Goal: Information Seeking & Learning: Learn about a topic

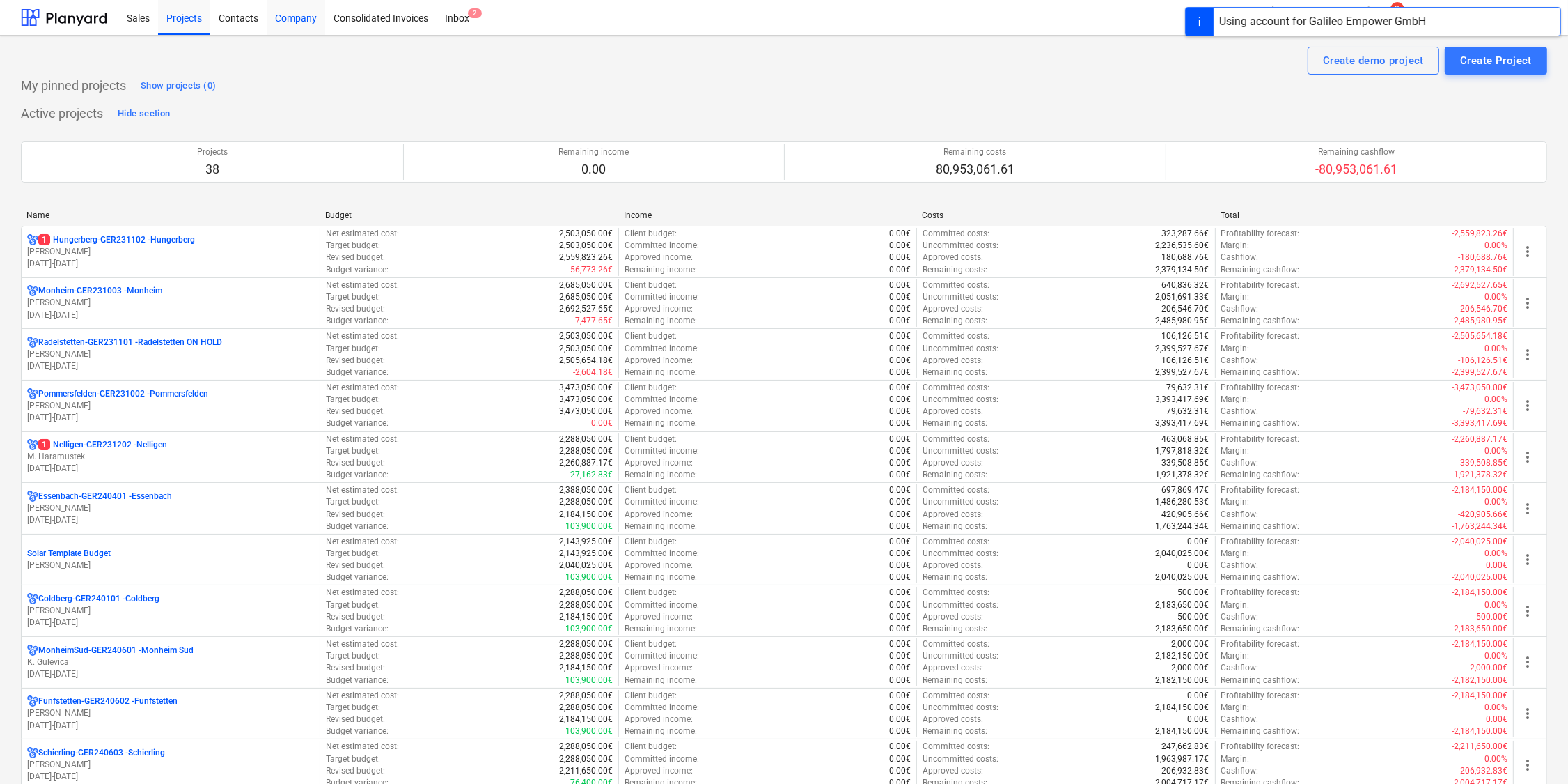
click at [292, 19] on div "Company" at bounding box center [295, 17] width 58 height 36
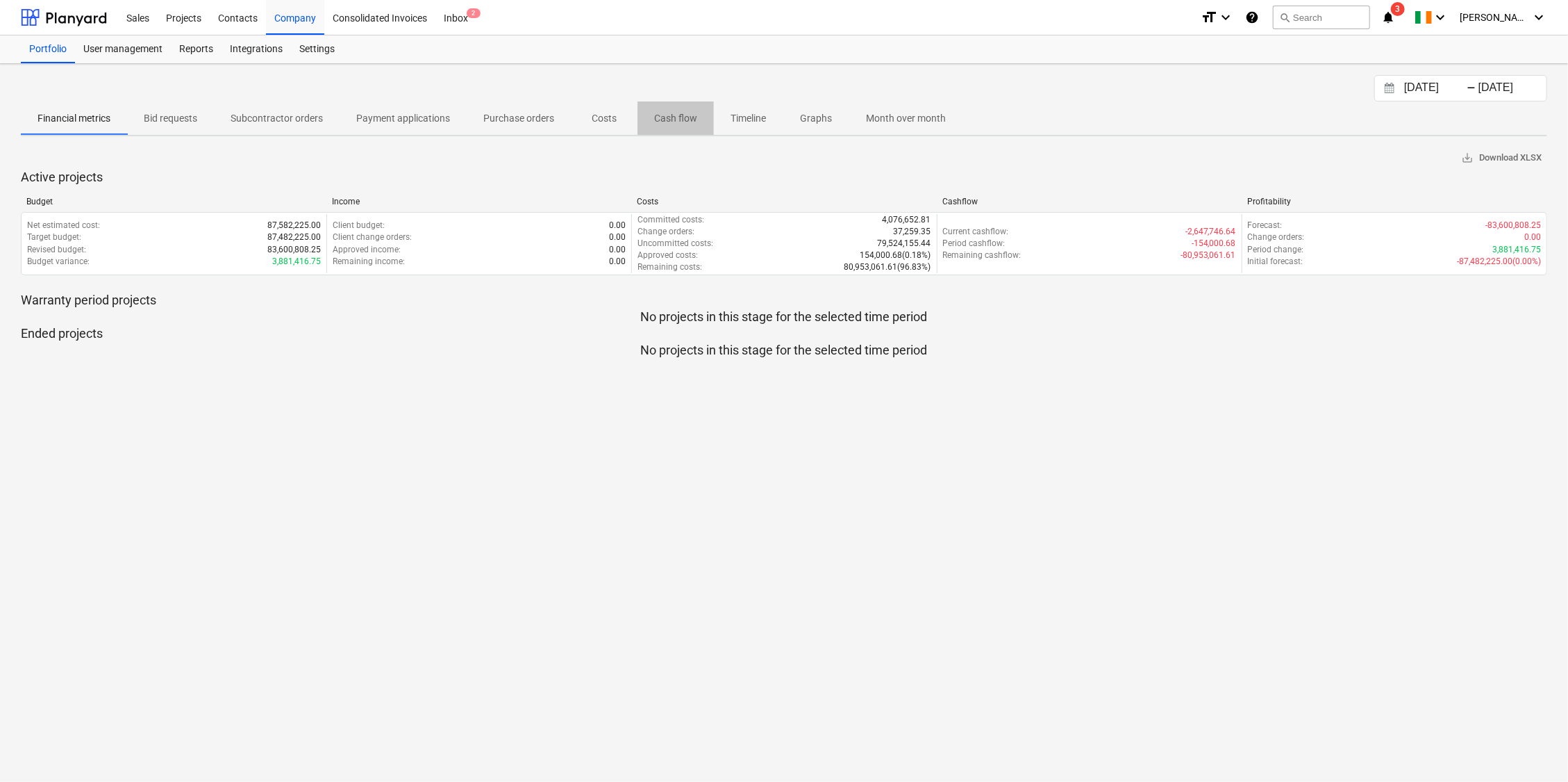
click at [659, 116] on p "Cash flow" at bounding box center [675, 118] width 43 height 15
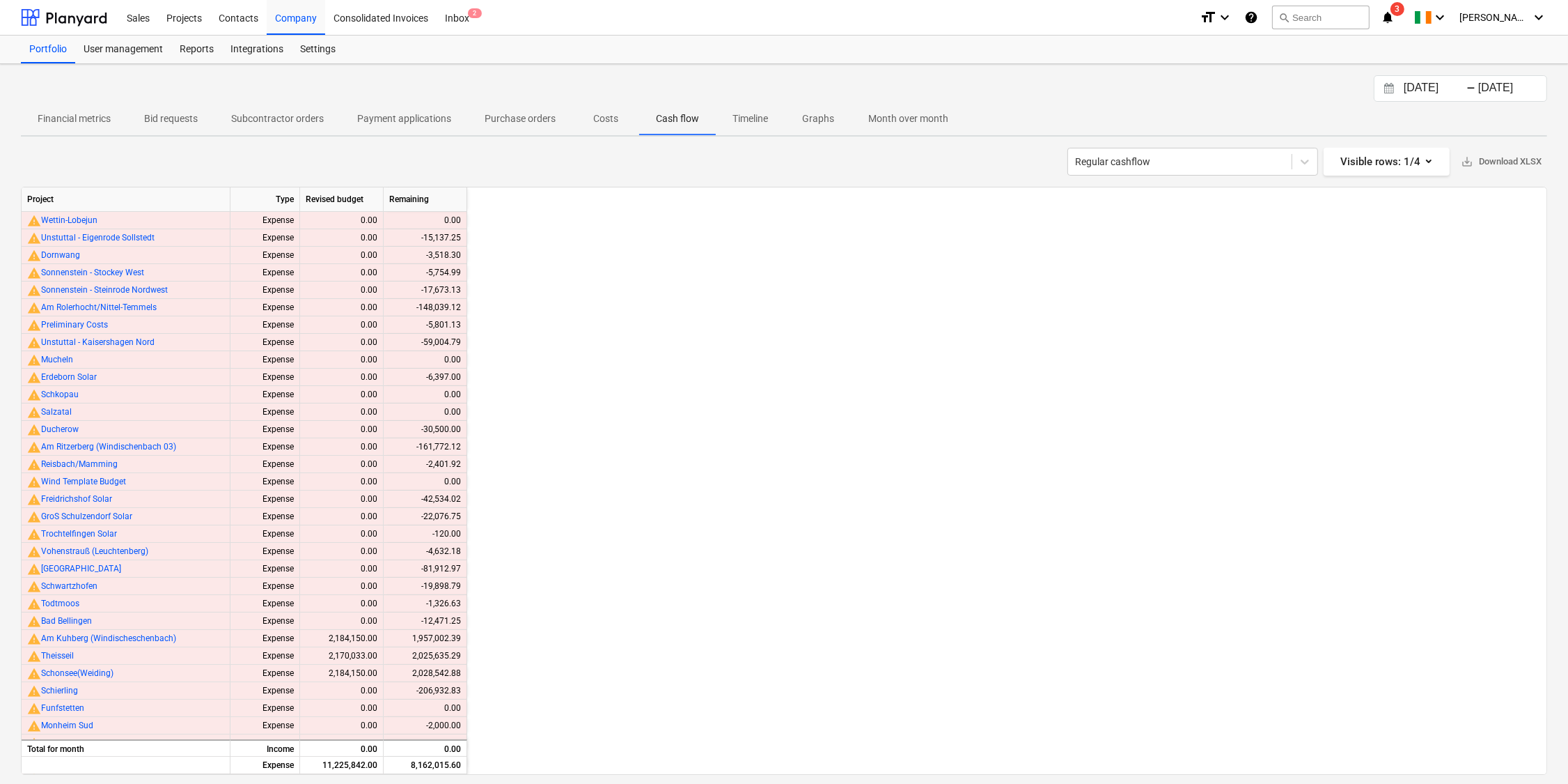
scroll to position [0, 2004]
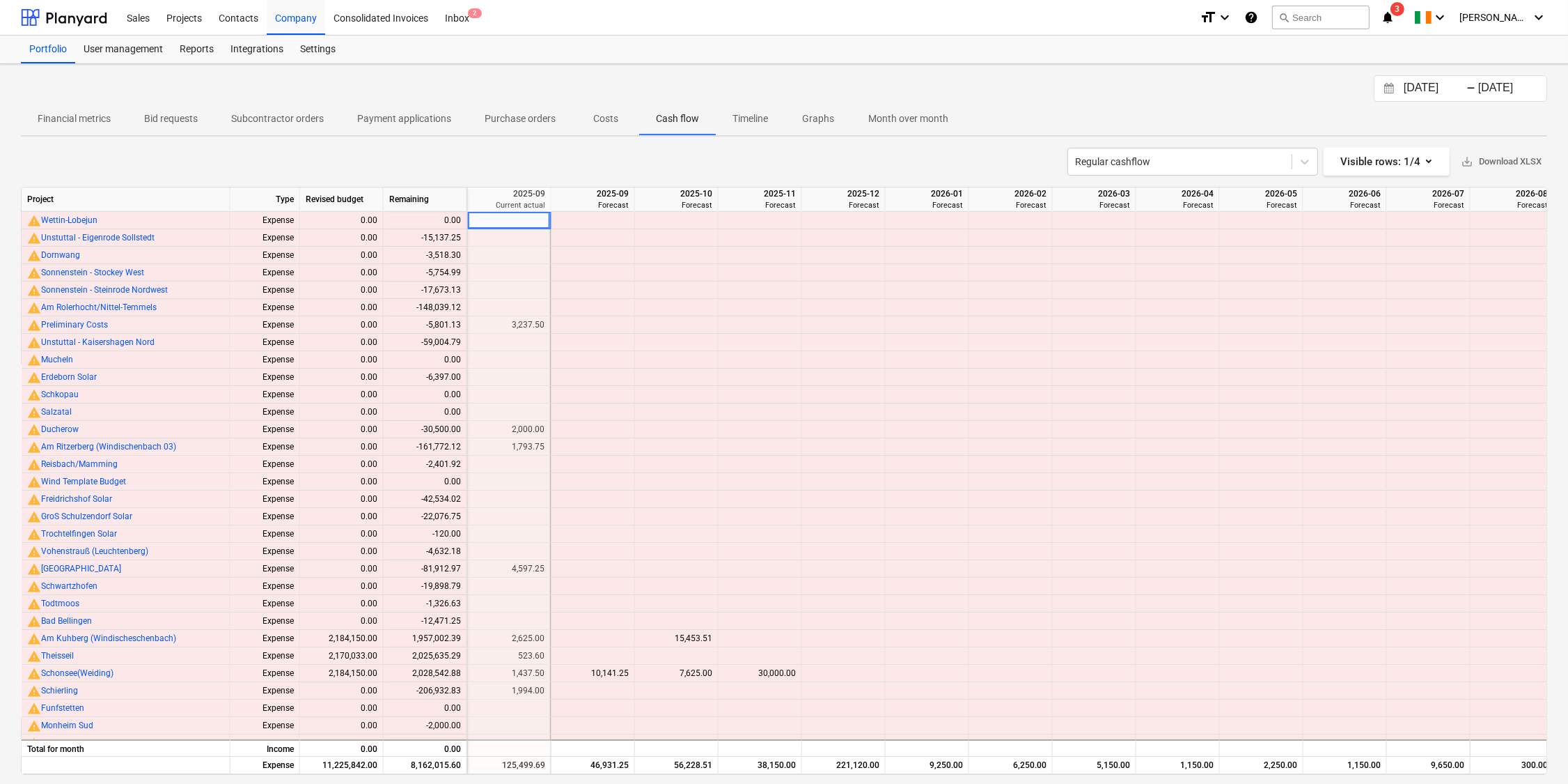
click at [607, 120] on p "Costs" at bounding box center [605, 118] width 33 height 15
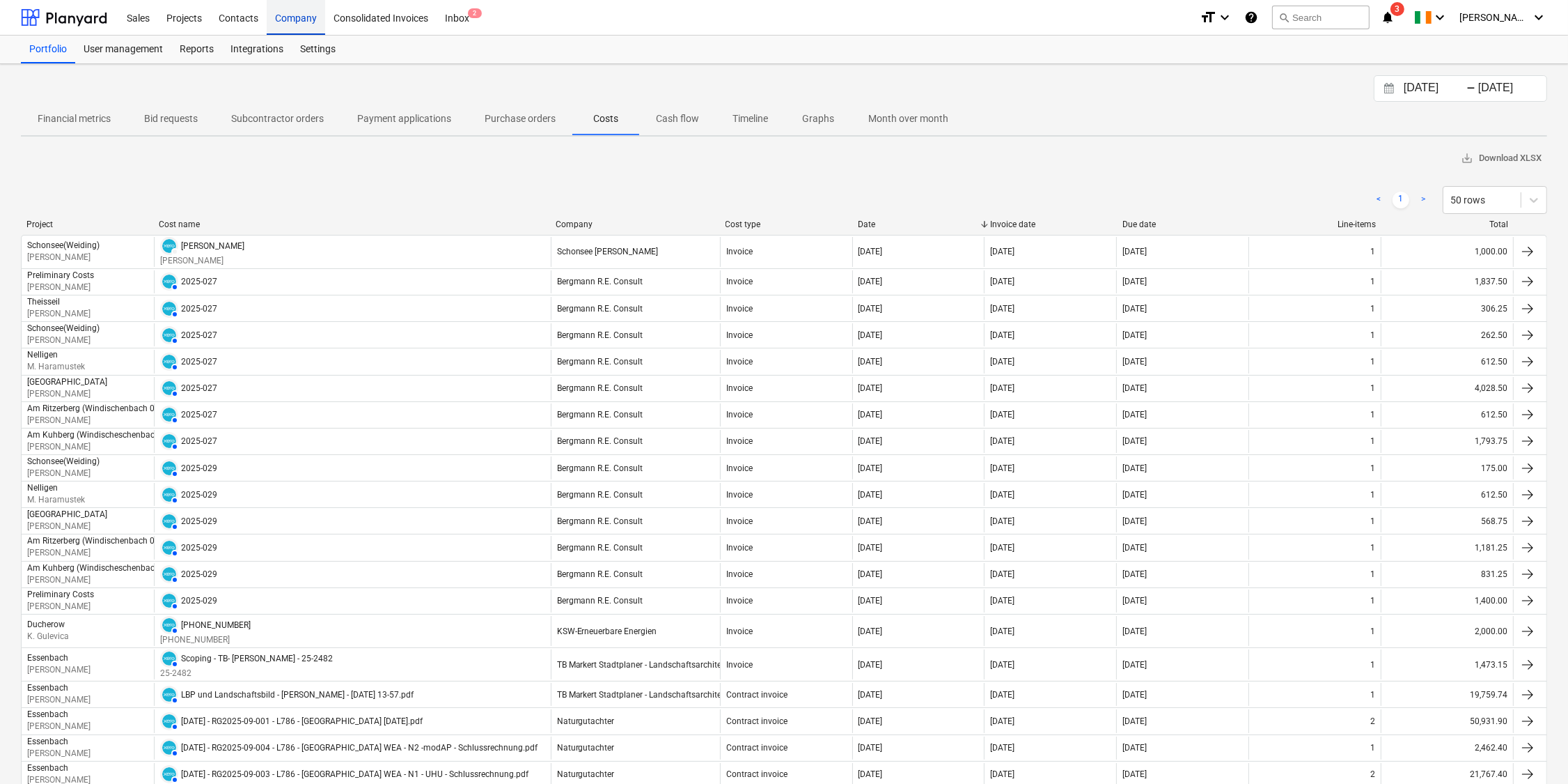
click at [308, 17] on div "Company" at bounding box center [295, 17] width 58 height 36
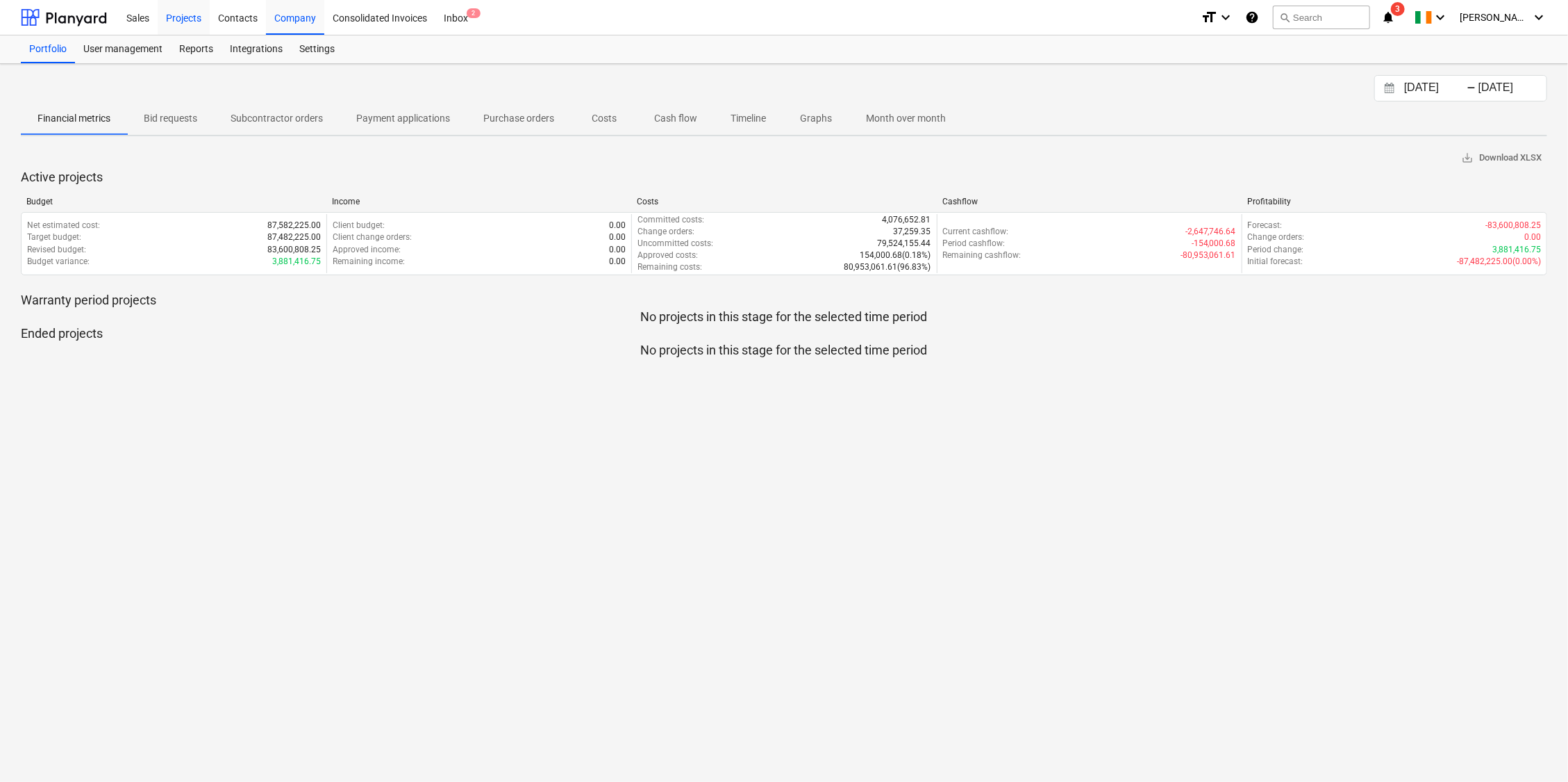
click at [186, 21] on div "Projects" at bounding box center [183, 17] width 52 height 36
click at [184, 19] on div "Projects" at bounding box center [183, 17] width 52 height 36
click at [186, 19] on div "Projects" at bounding box center [183, 17] width 52 height 36
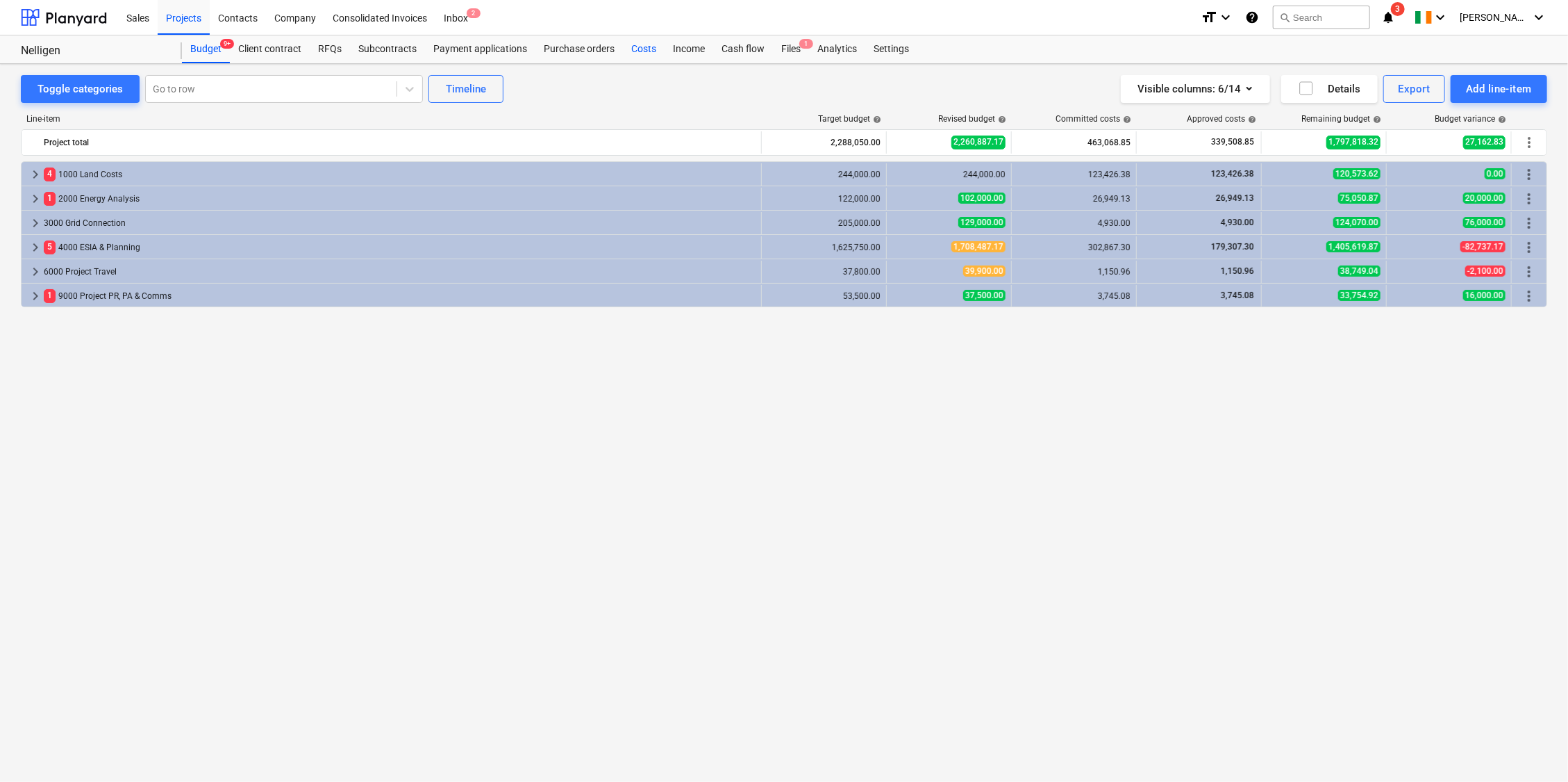
click at [635, 53] on div "Costs" at bounding box center [644, 50] width 42 height 28
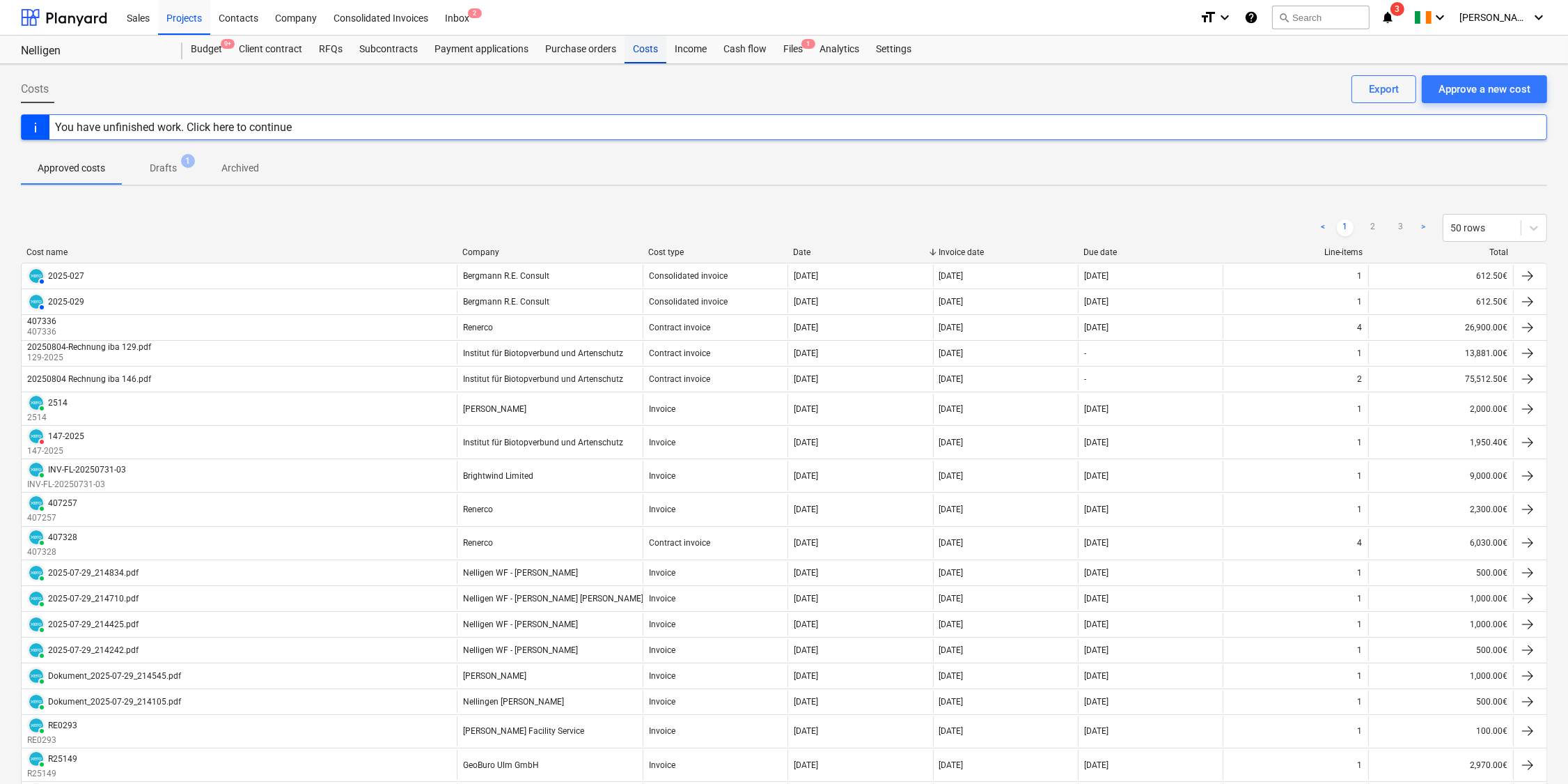
click at [648, 50] on div "Costs" at bounding box center [646, 50] width 42 height 28
click at [913, 218] on div "< 1 2 3 > 50 rows" at bounding box center [784, 228] width 1526 height 28
click at [201, 48] on div "Budget 9+" at bounding box center [206, 50] width 48 height 28
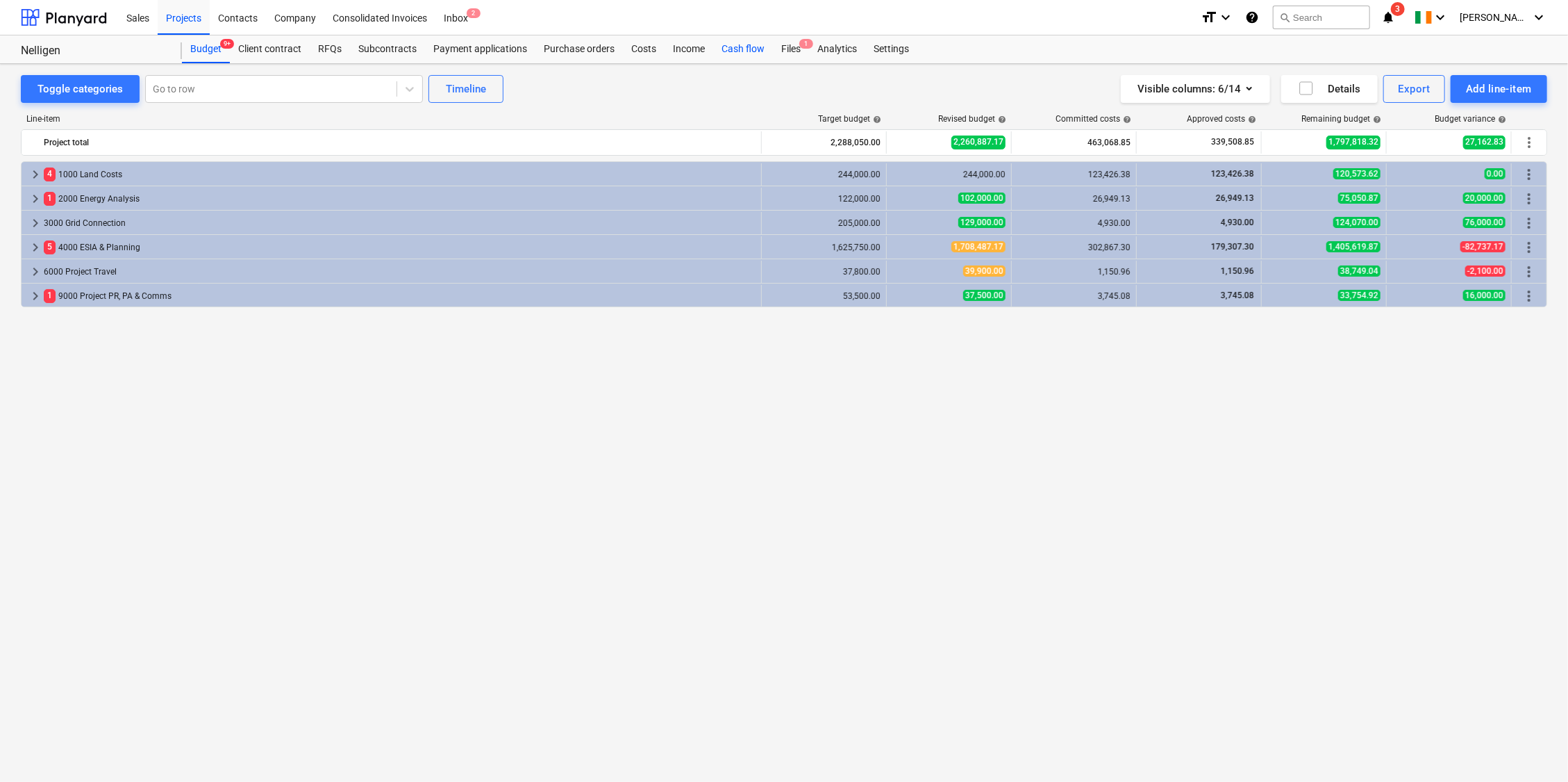
click at [756, 47] on div "Cash flow" at bounding box center [743, 50] width 60 height 28
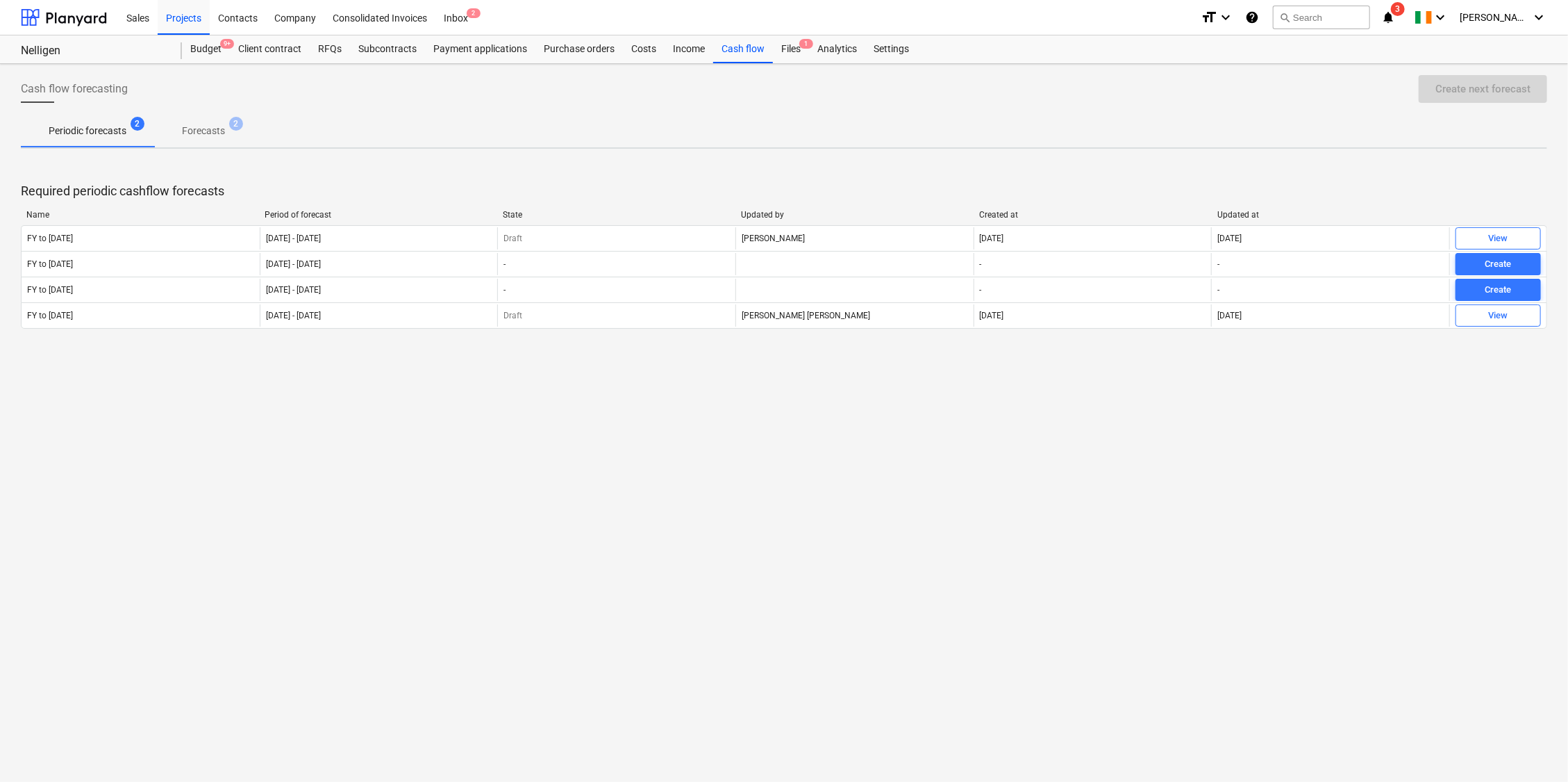
click at [194, 131] on p "Forecasts" at bounding box center [203, 131] width 43 height 15
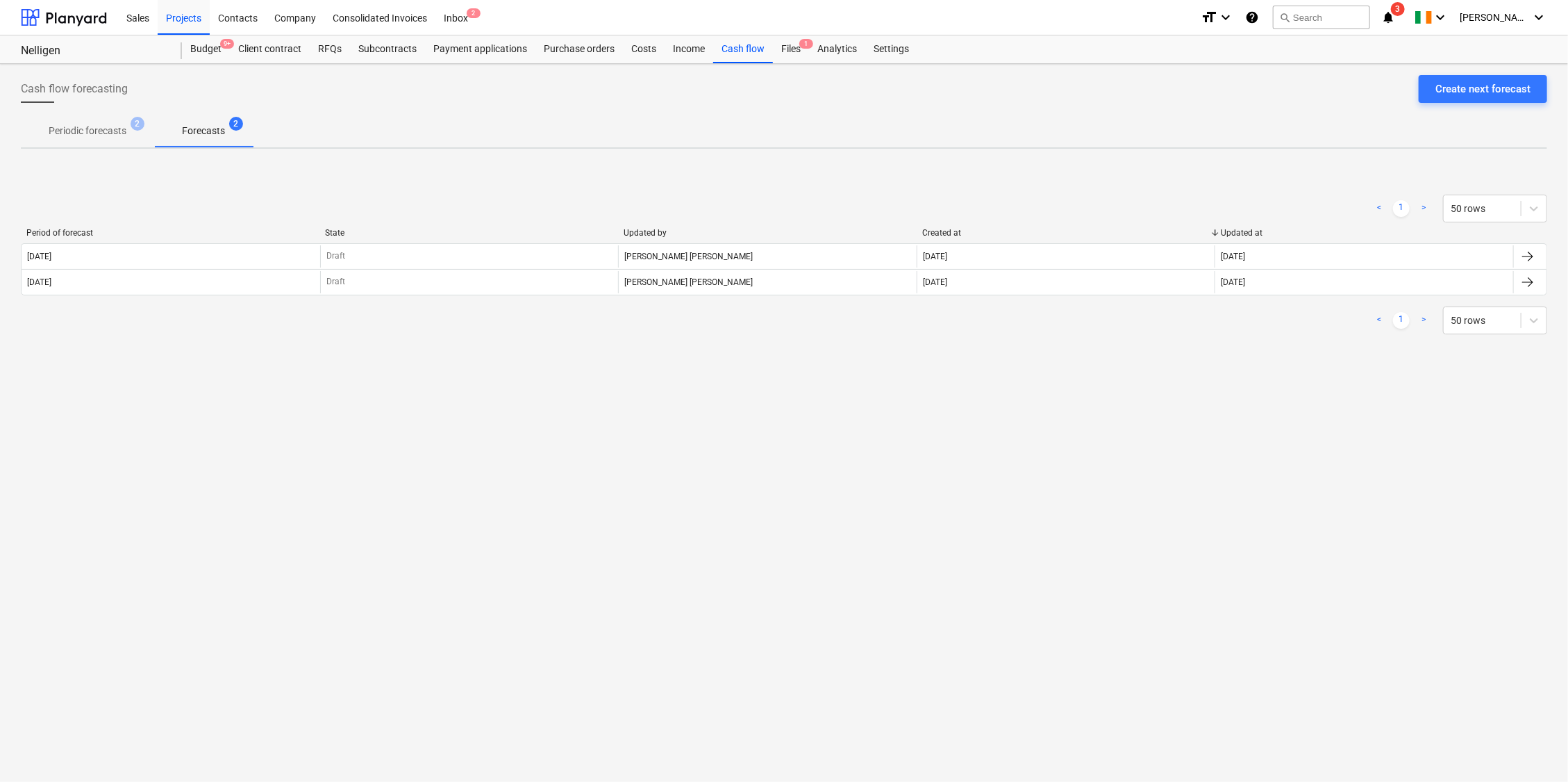
click at [89, 132] on p "Periodic forecasts" at bounding box center [88, 131] width 78 height 15
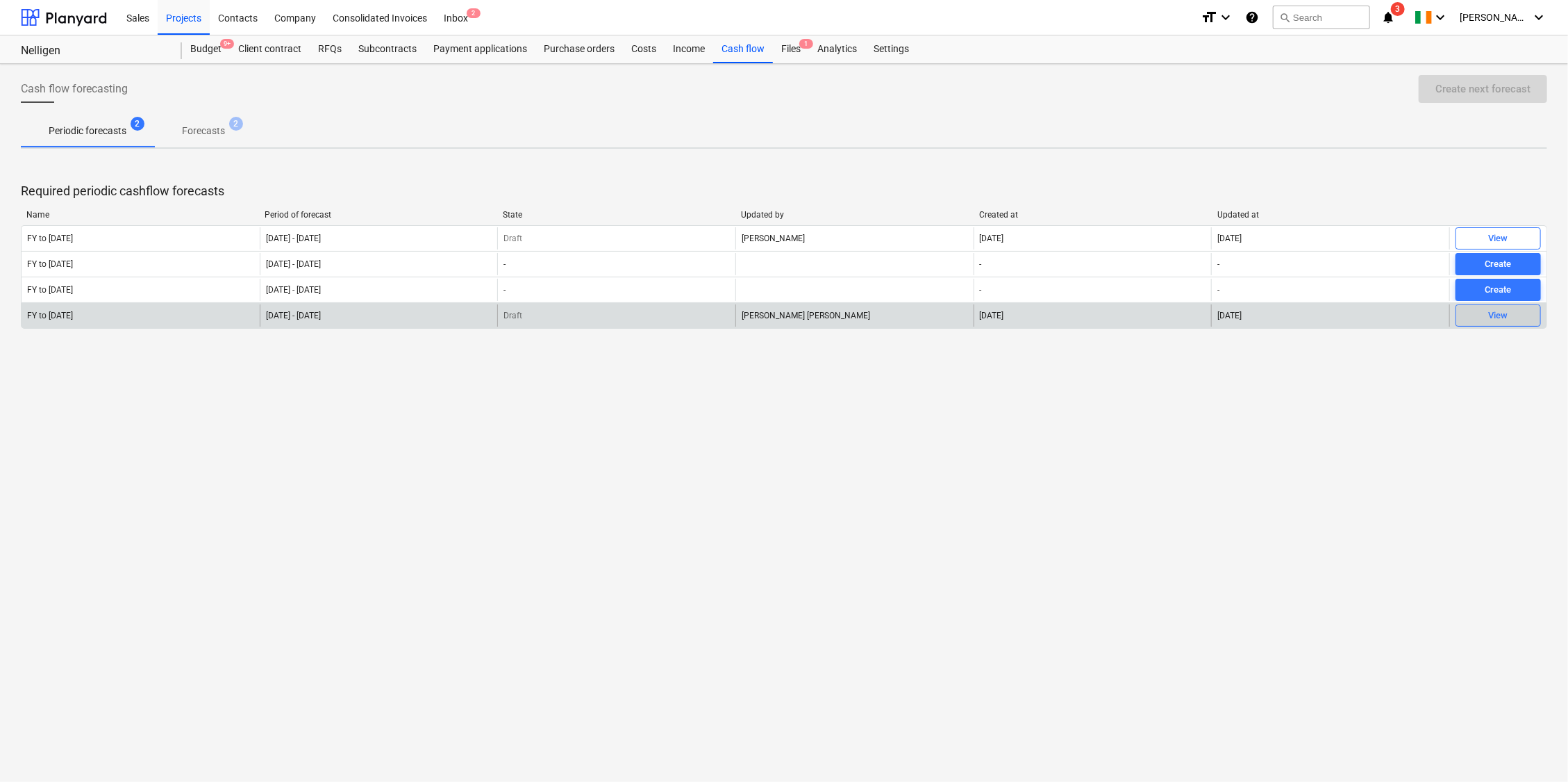
click at [1476, 312] on span "View" at bounding box center [1499, 316] width 73 height 16
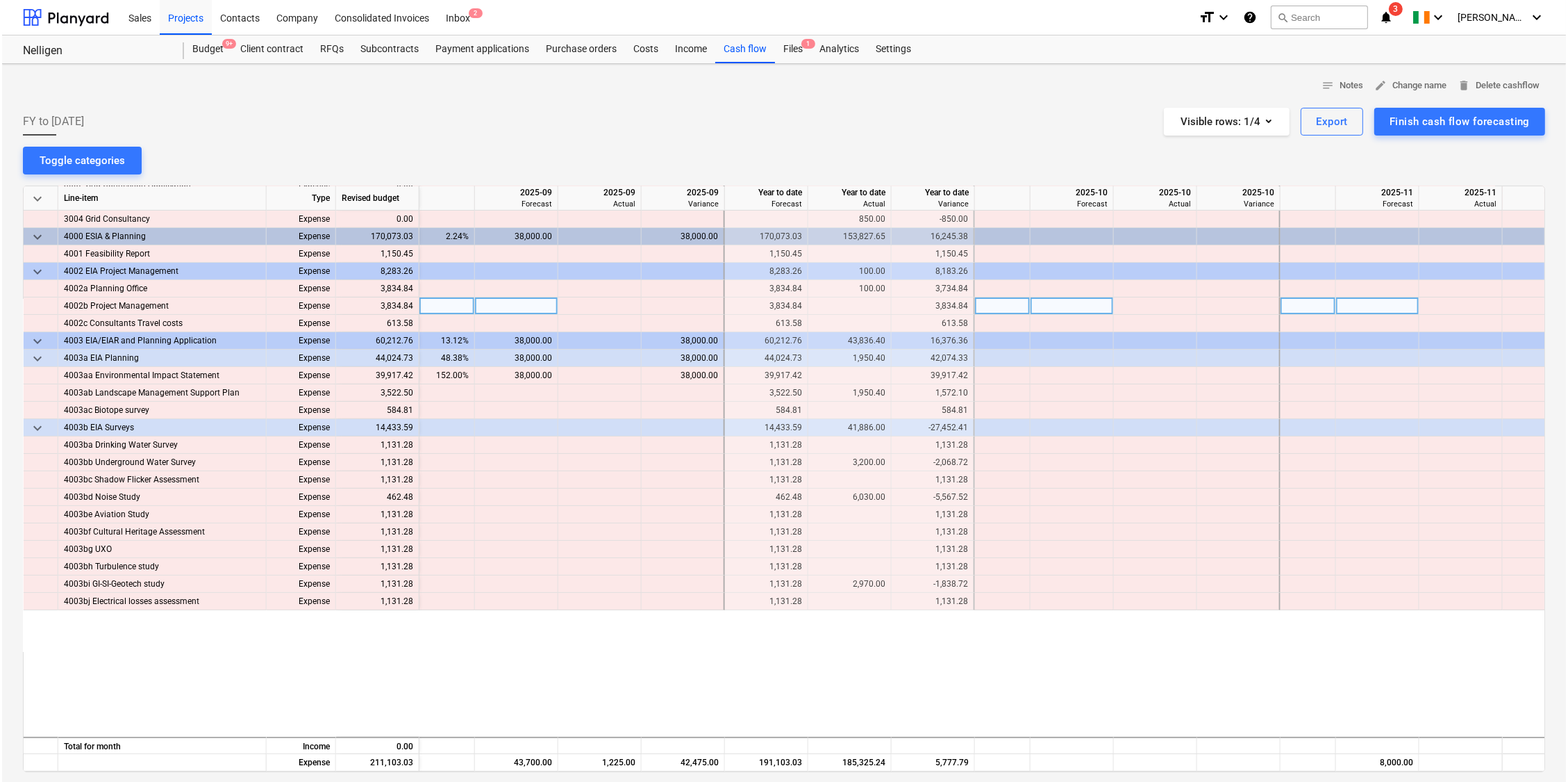
scroll to position [69, 1528]
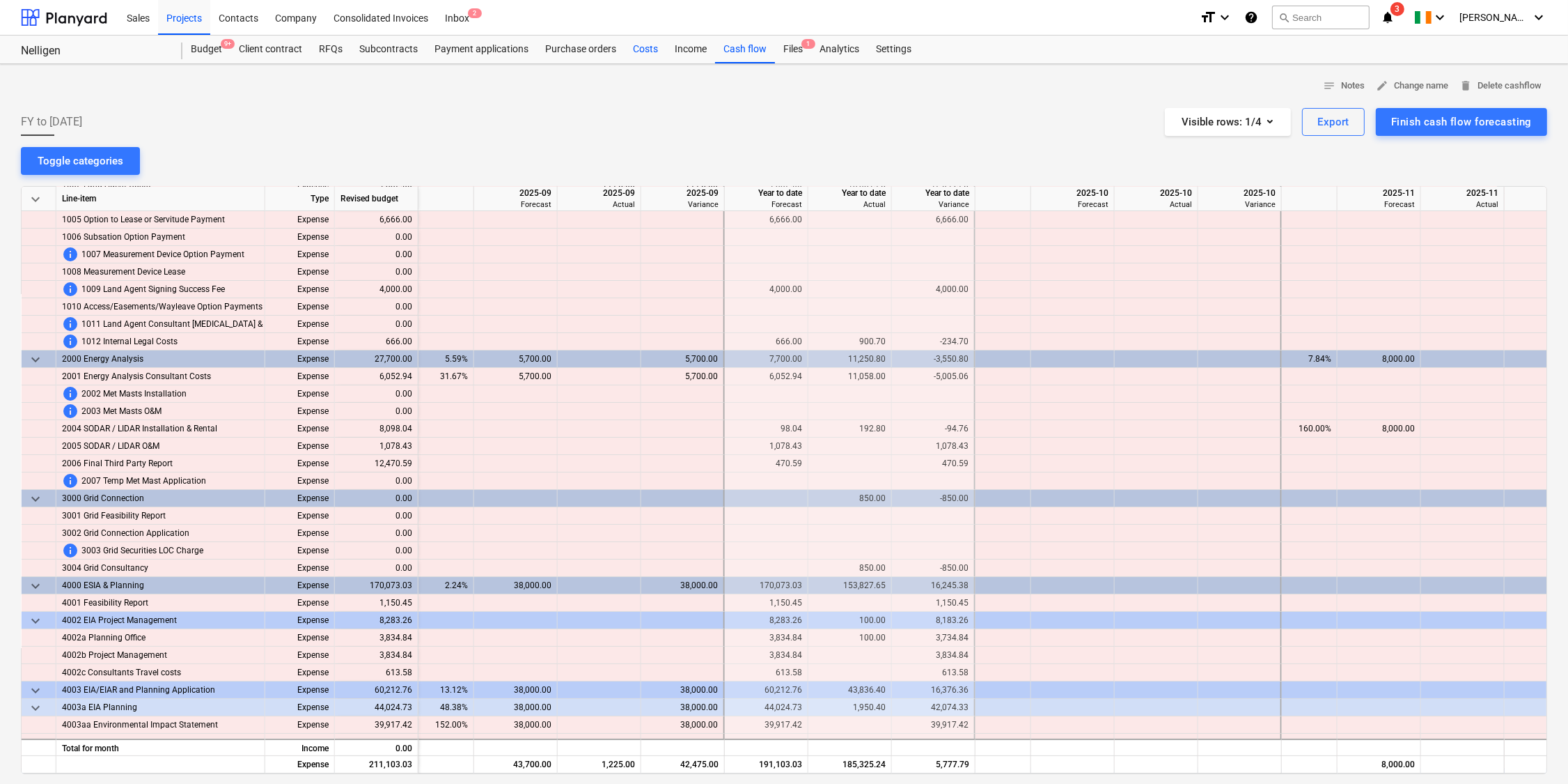
click at [653, 46] on div "Costs" at bounding box center [646, 50] width 42 height 28
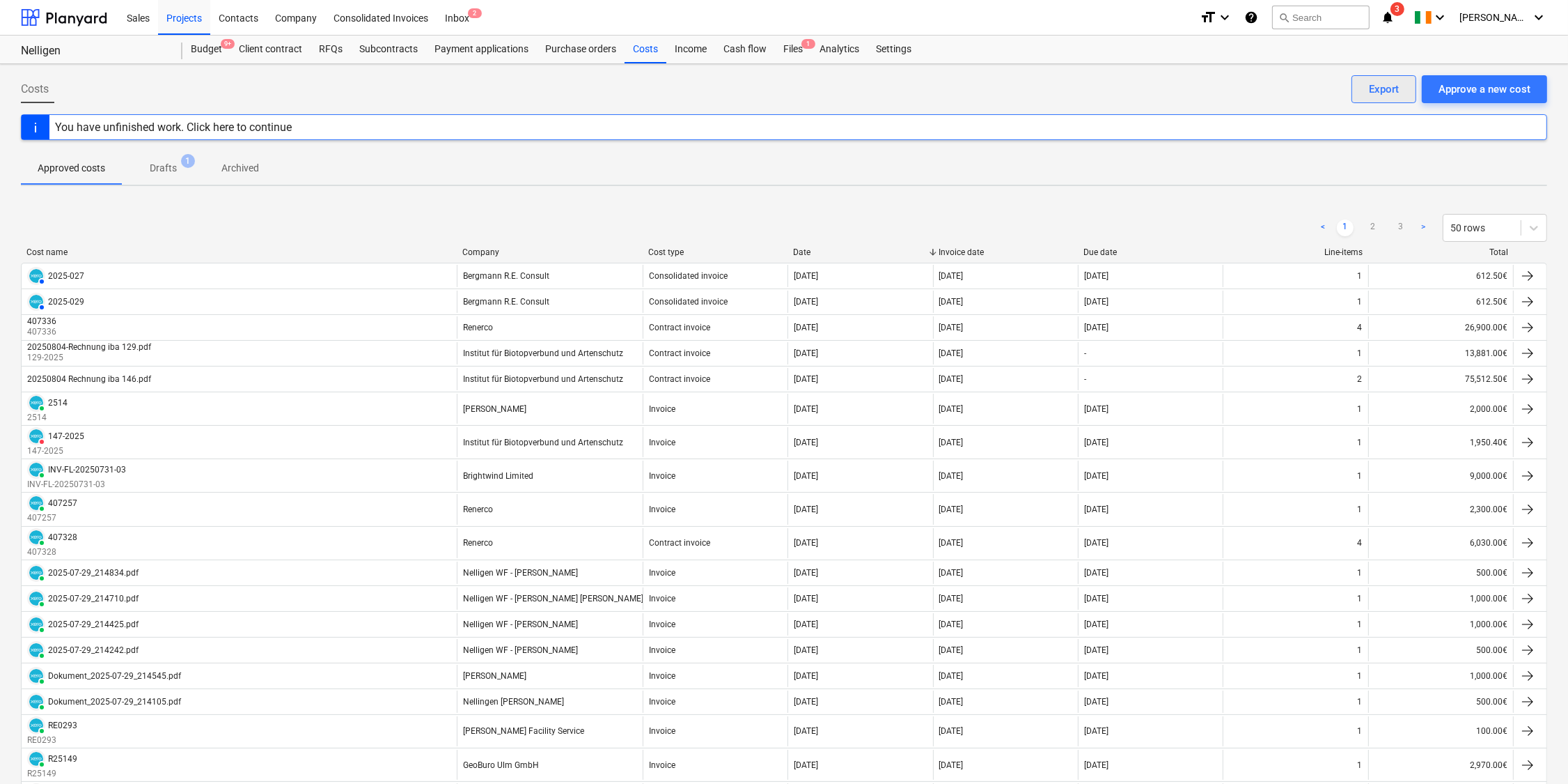
click at [1389, 89] on div "Export" at bounding box center [1383, 89] width 30 height 18
click at [728, 48] on div "Cash flow" at bounding box center [745, 50] width 60 height 28
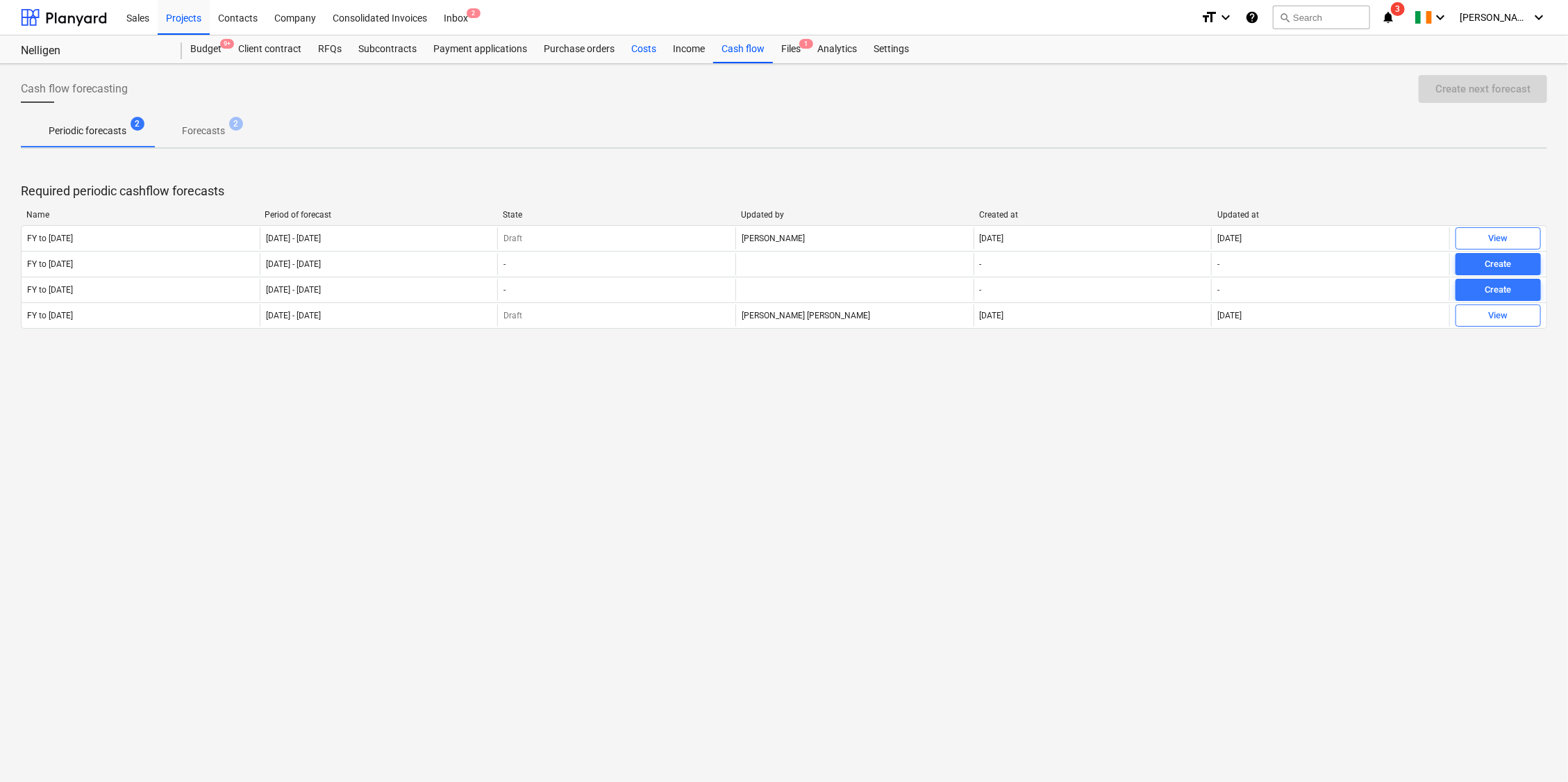
click at [632, 51] on div "Costs" at bounding box center [644, 50] width 42 height 28
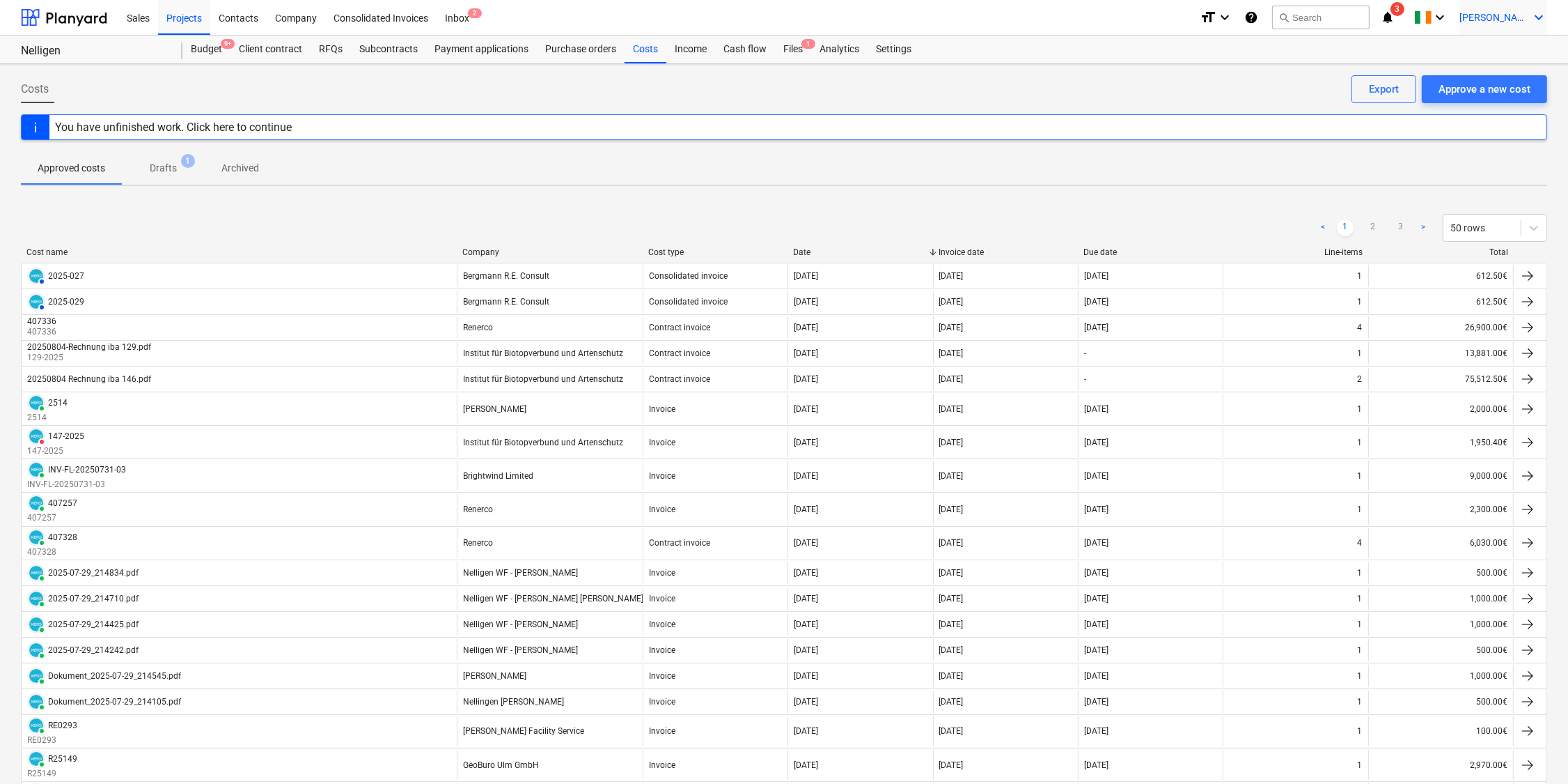
click at [1499, 10] on div "[PERSON_NAME] keyboard_arrow_down" at bounding box center [1503, 17] width 88 height 35
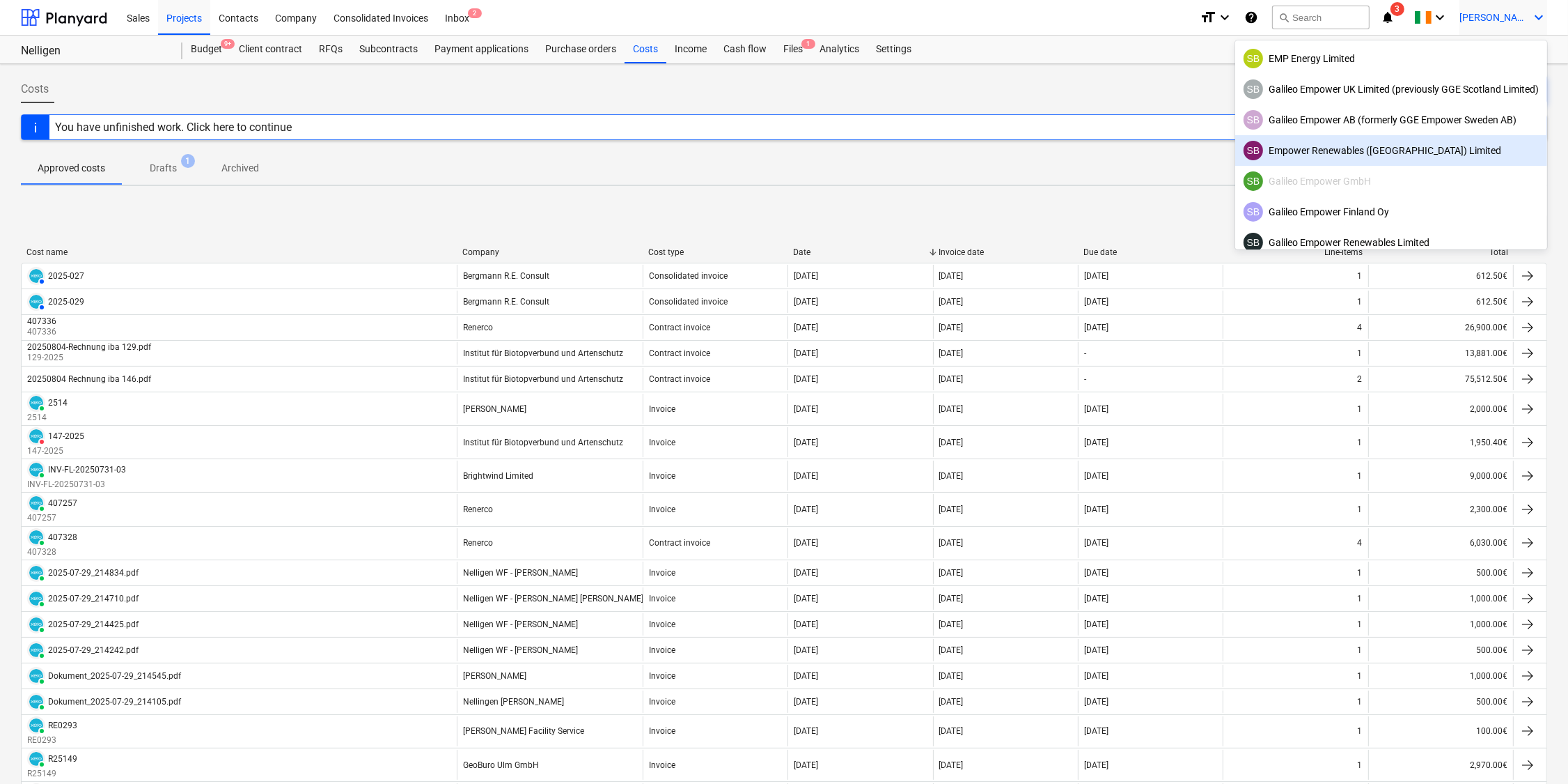
click at [1352, 145] on div "SB Empower Renewables ([GEOGRAPHIC_DATA]) Limited" at bounding box center [1390, 150] width 295 height 19
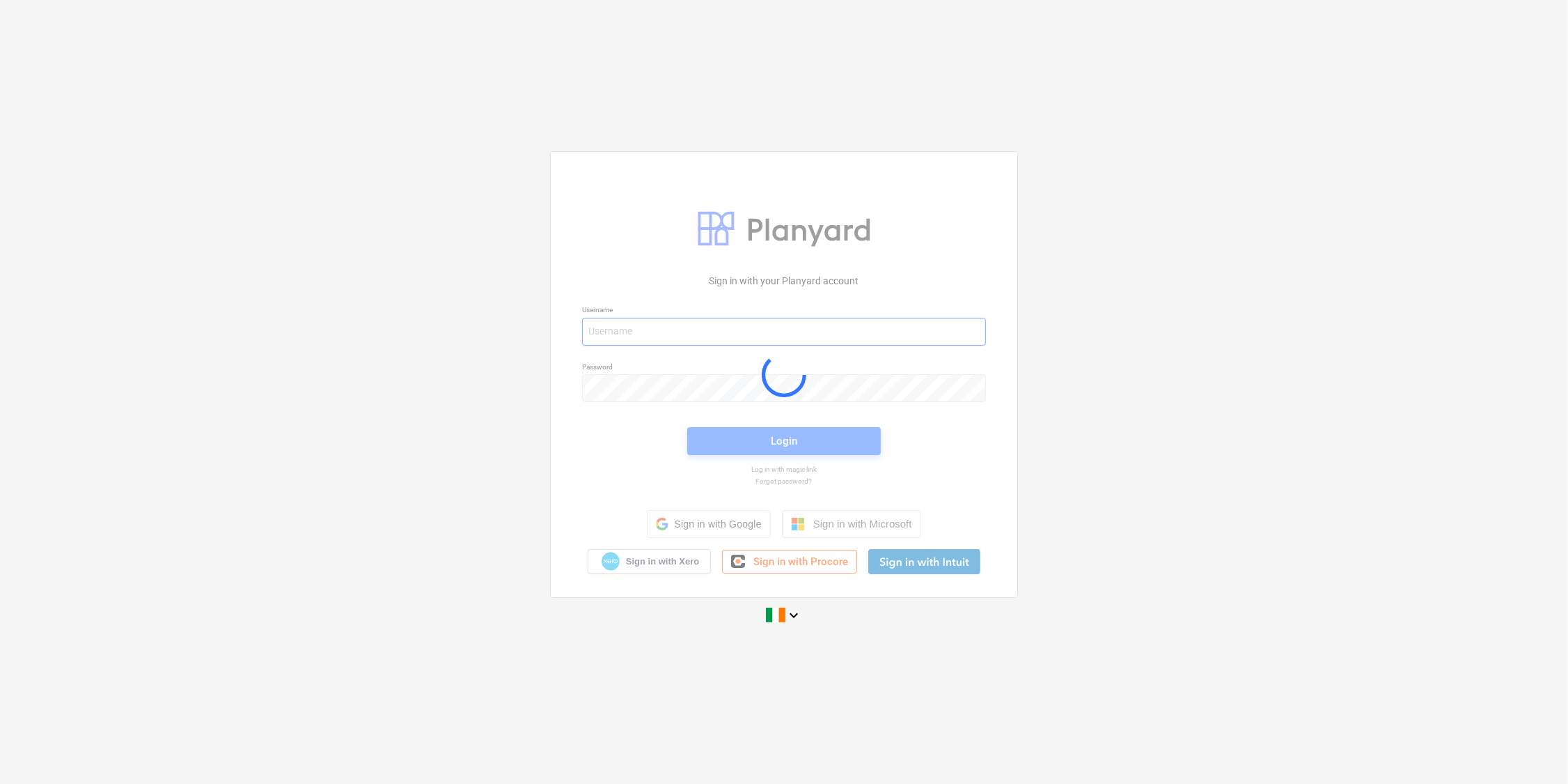
type input "[EMAIL_ADDRESS][DOMAIN_NAME]"
